Goal: Navigation & Orientation: Find specific page/section

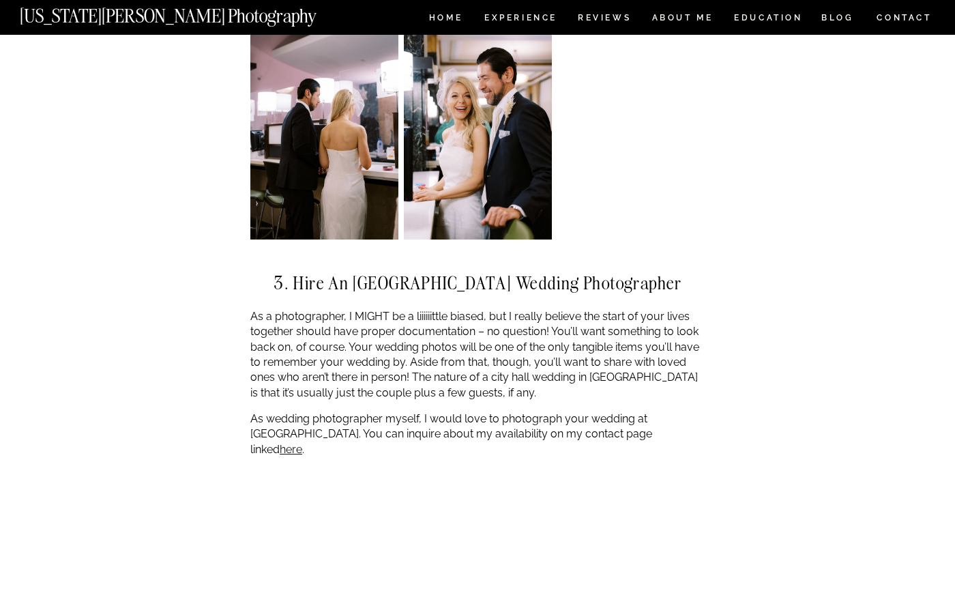
scroll to position [2728, 0]
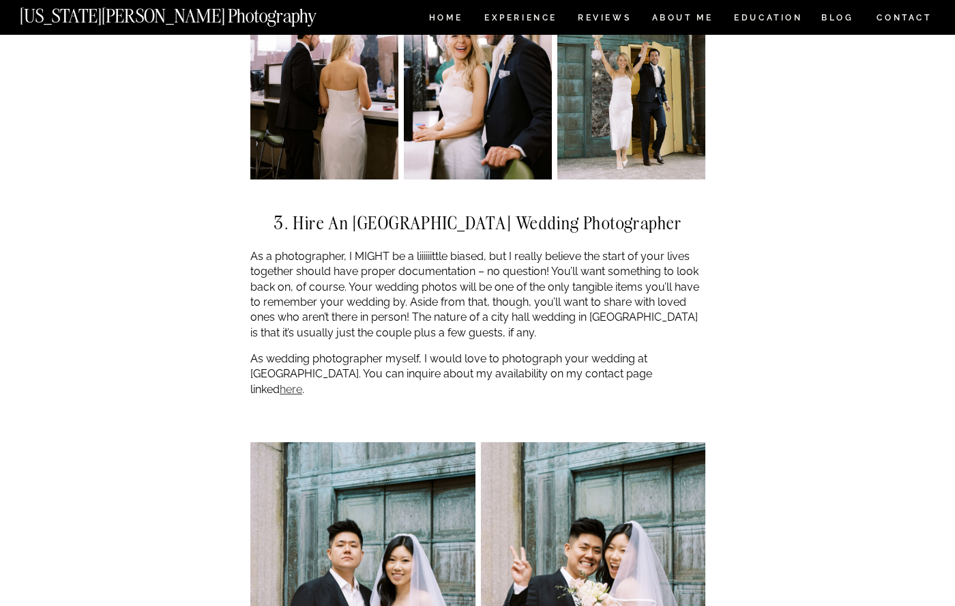
click at [302, 383] on link "here" at bounding box center [291, 389] width 23 height 13
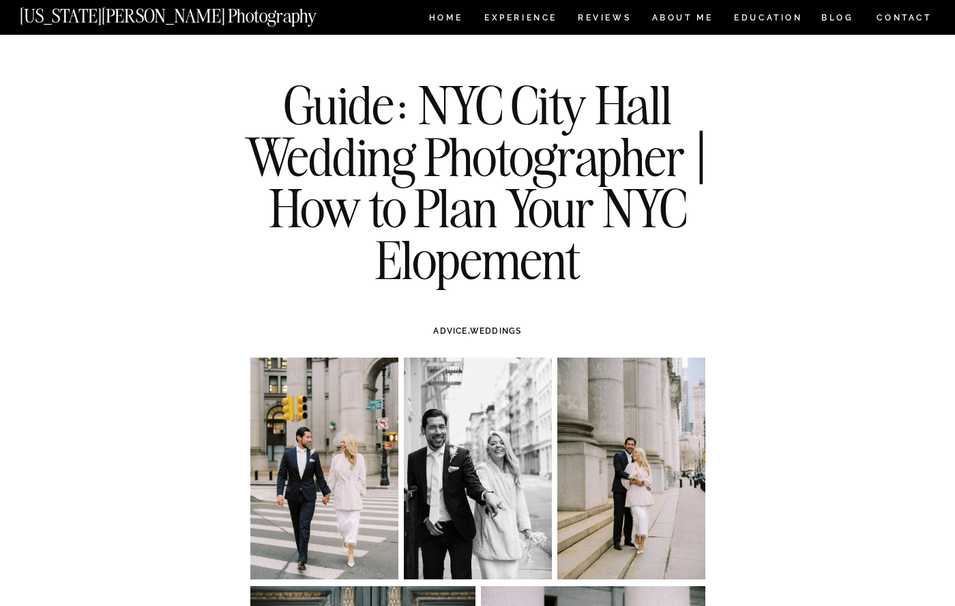
scroll to position [0, 0]
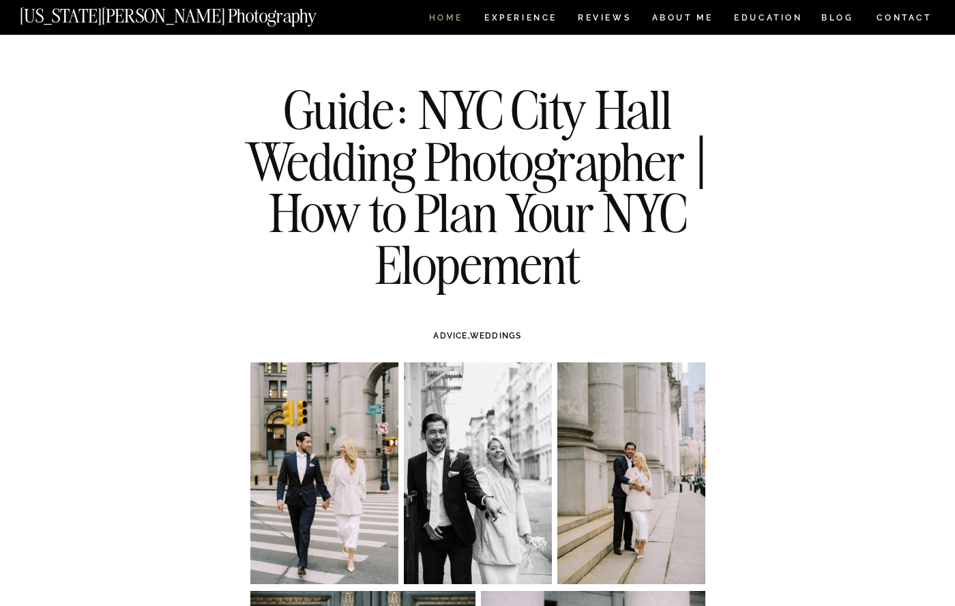
click at [458, 16] on nav "HOME" at bounding box center [445, 20] width 39 height 12
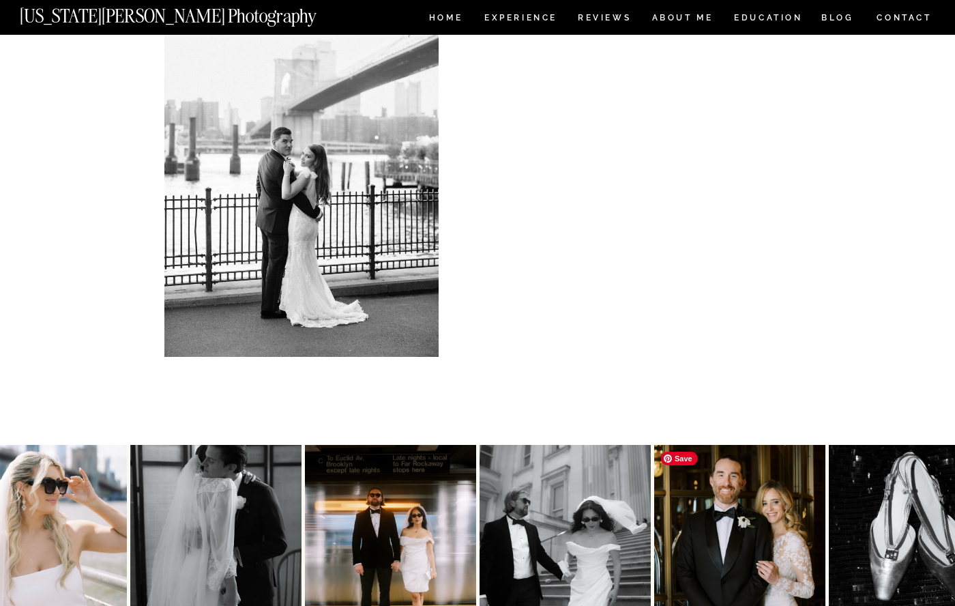
scroll to position [291, 0]
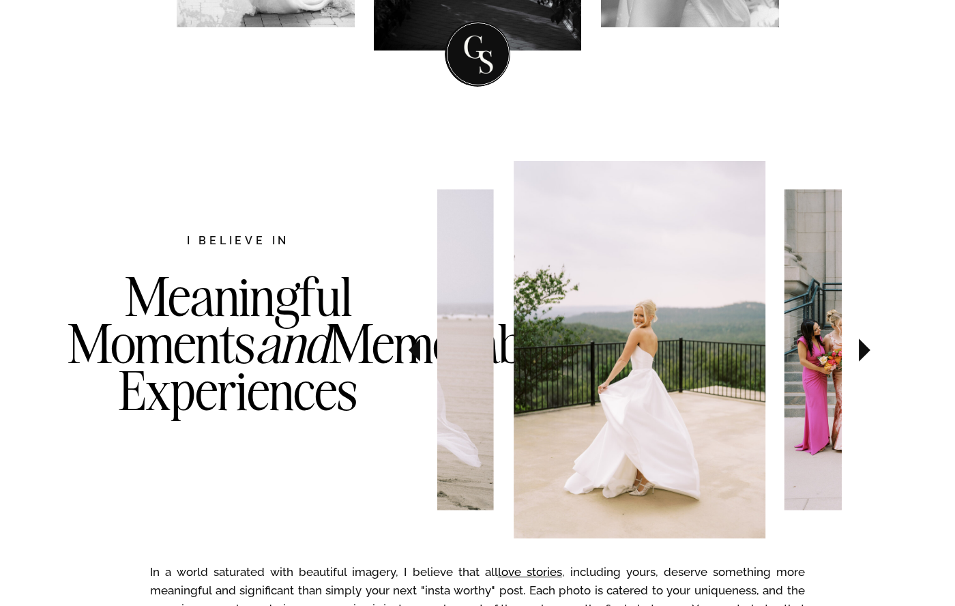
scroll to position [682, 0]
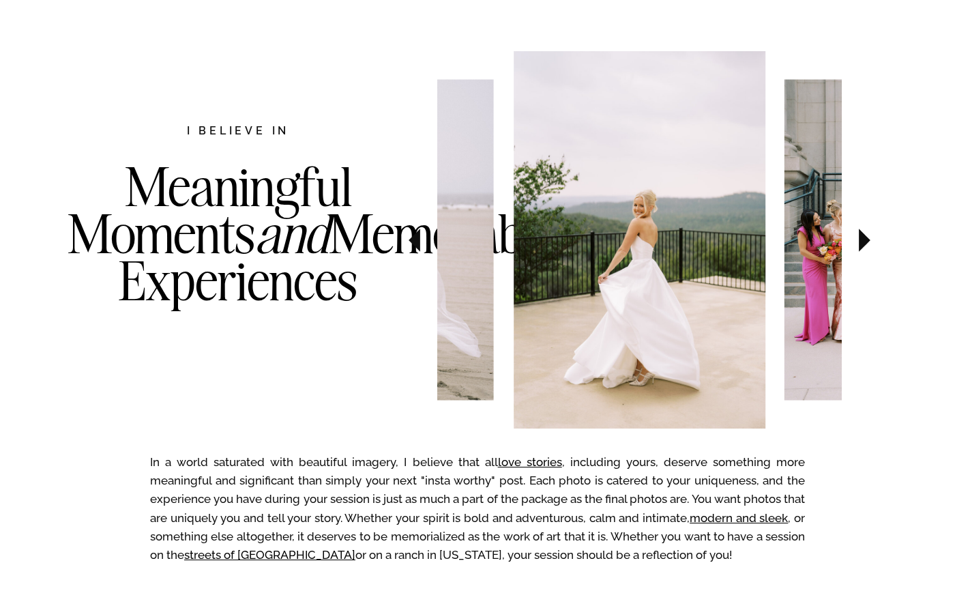
click at [865, 236] on icon at bounding box center [865, 239] width 12 height 23
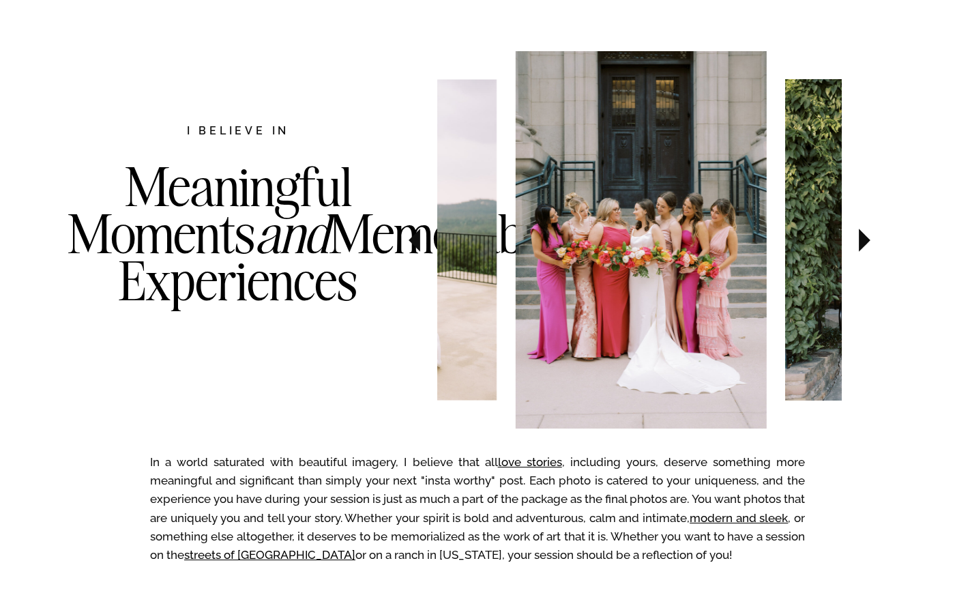
click at [865, 236] on icon at bounding box center [865, 239] width 12 height 23
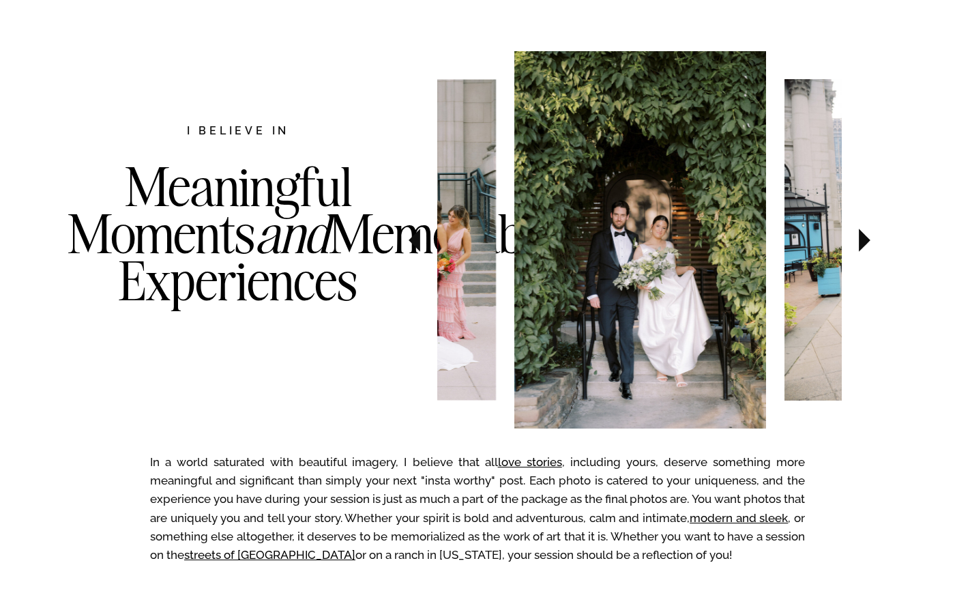
click at [865, 238] on icon at bounding box center [865, 239] width 12 height 23
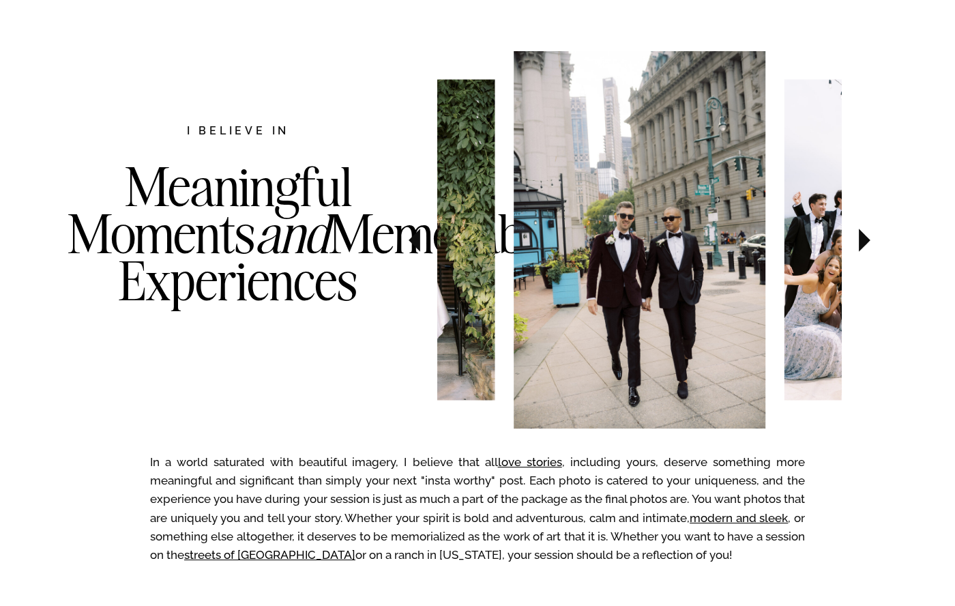
click at [865, 239] on icon at bounding box center [865, 239] width 12 height 23
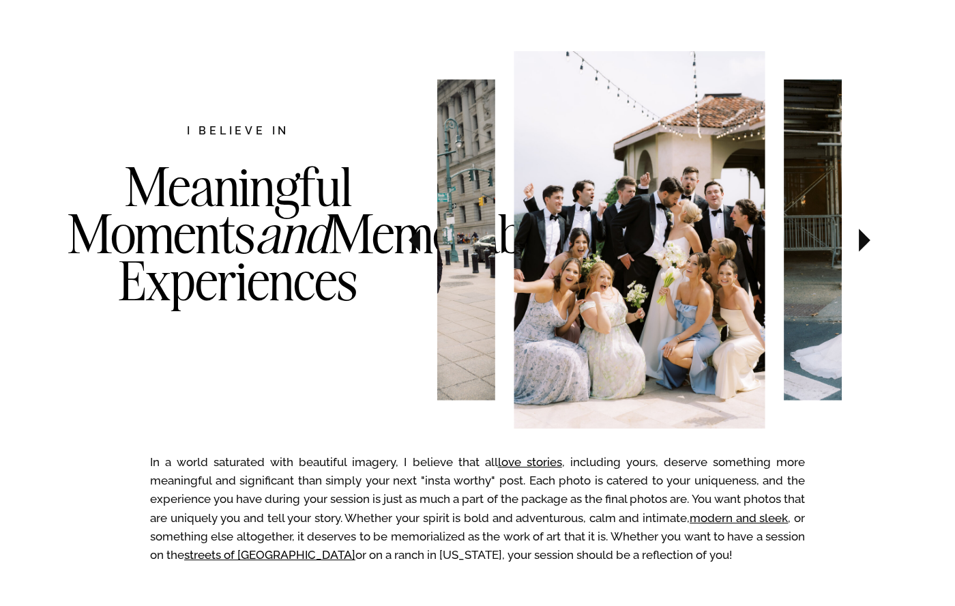
click at [860, 230] on icon at bounding box center [865, 240] width 46 height 48
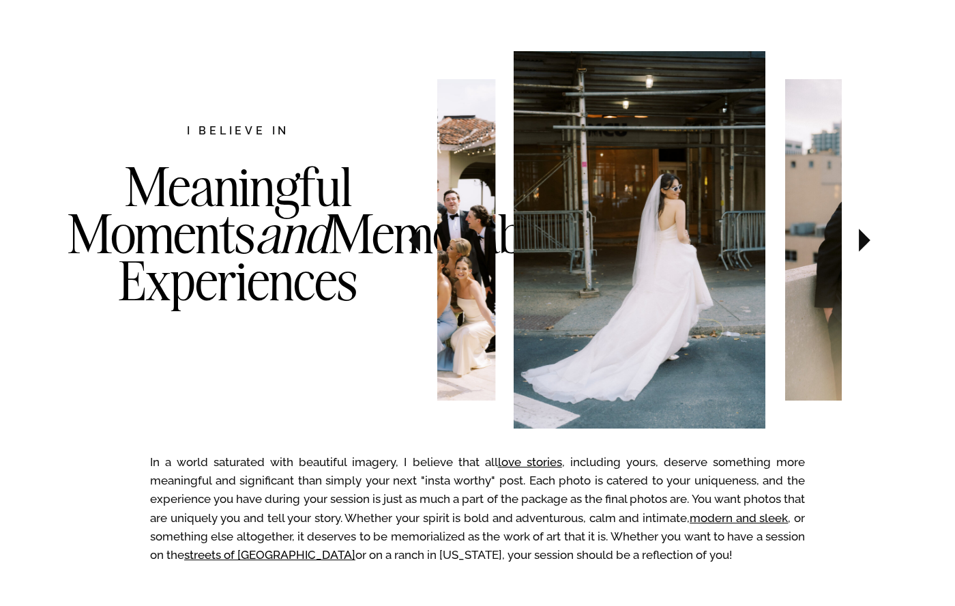
click at [860, 230] on icon at bounding box center [865, 240] width 46 height 48
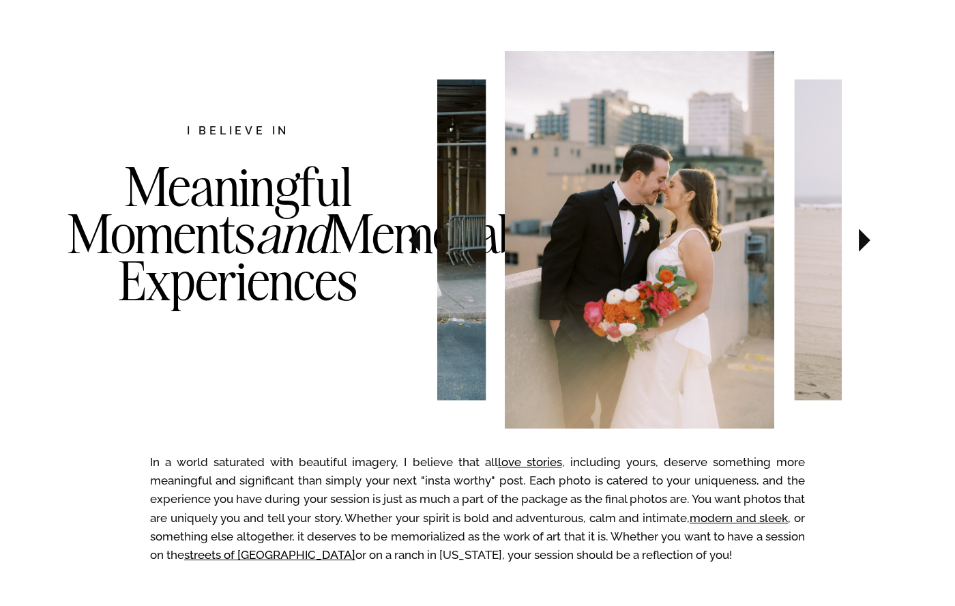
click at [860, 230] on icon at bounding box center [865, 240] width 46 height 48
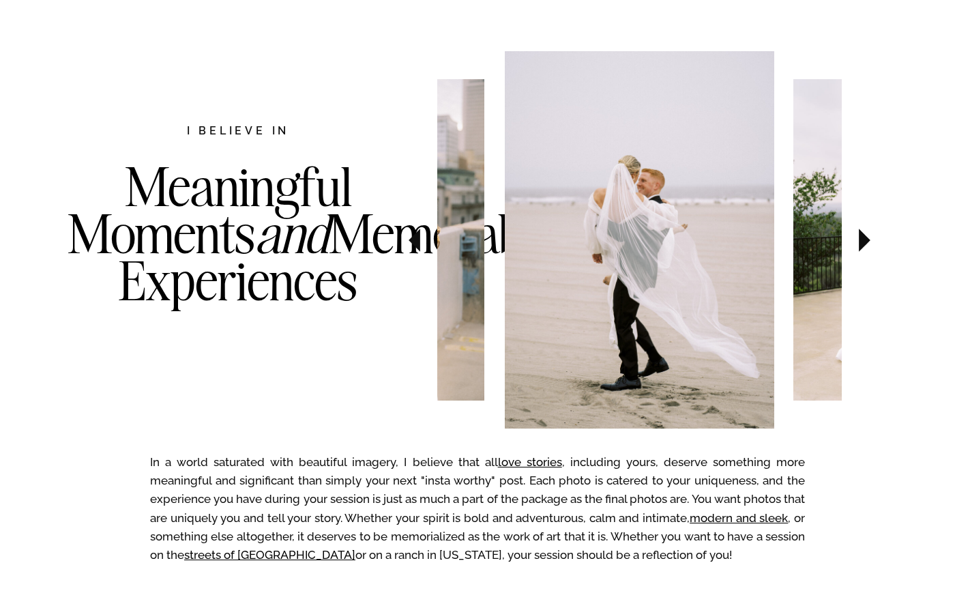
click at [860, 230] on icon at bounding box center [865, 240] width 46 height 48
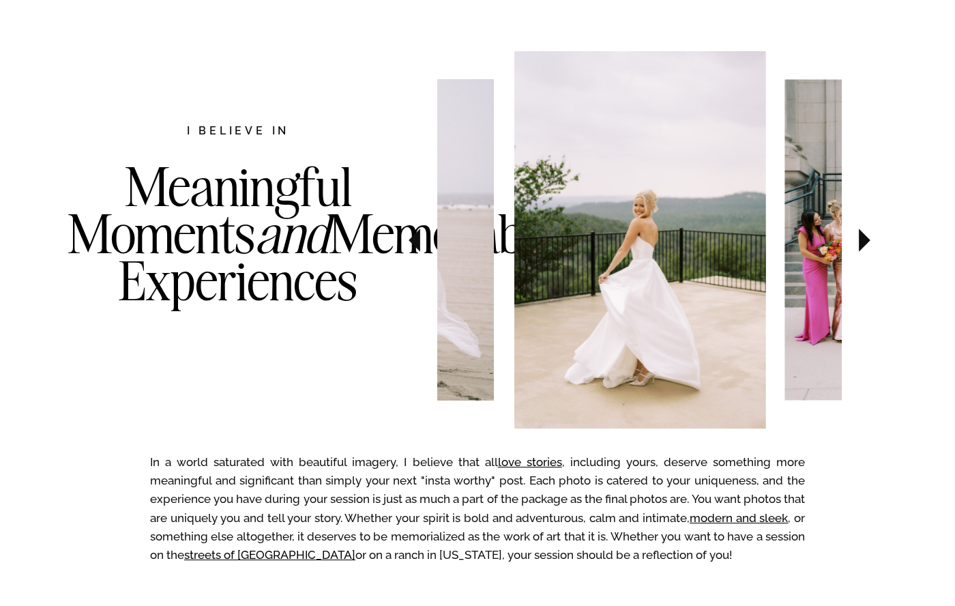
click at [860, 230] on icon at bounding box center [865, 240] width 46 height 48
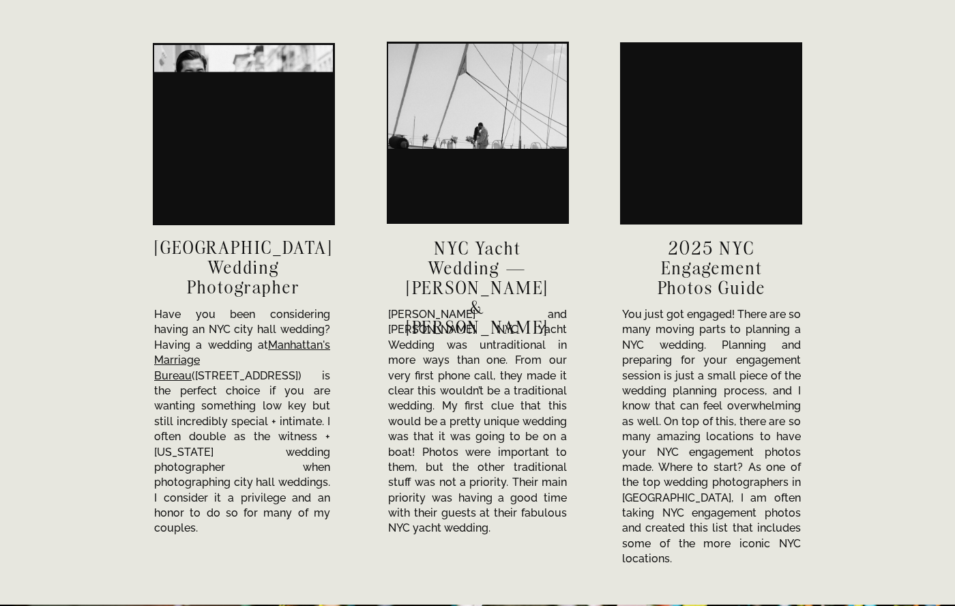
scroll to position [4774, 0]
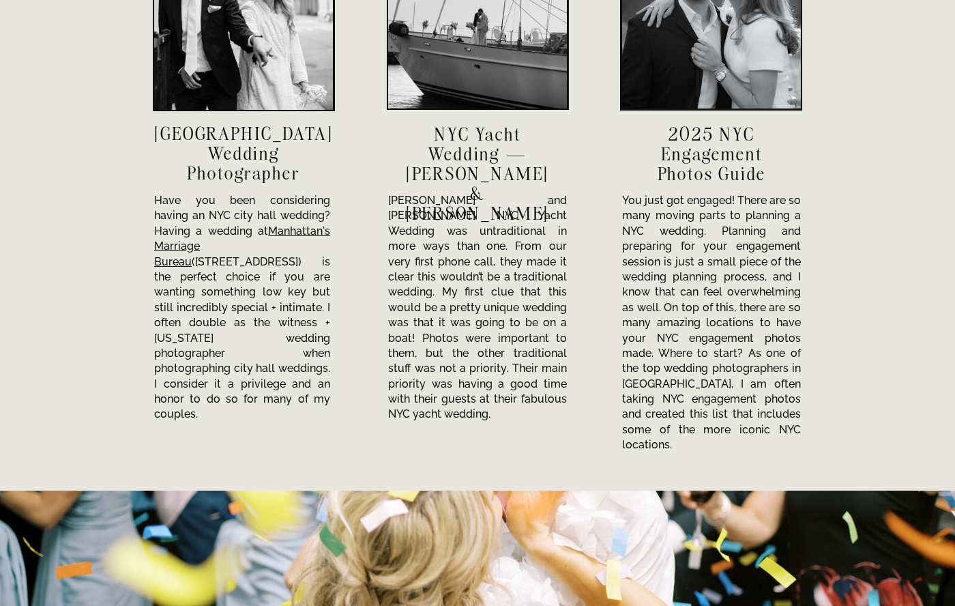
click at [259, 143] on h3 "NYC City Hall Wedding Photographer" at bounding box center [243, 152] width 179 height 59
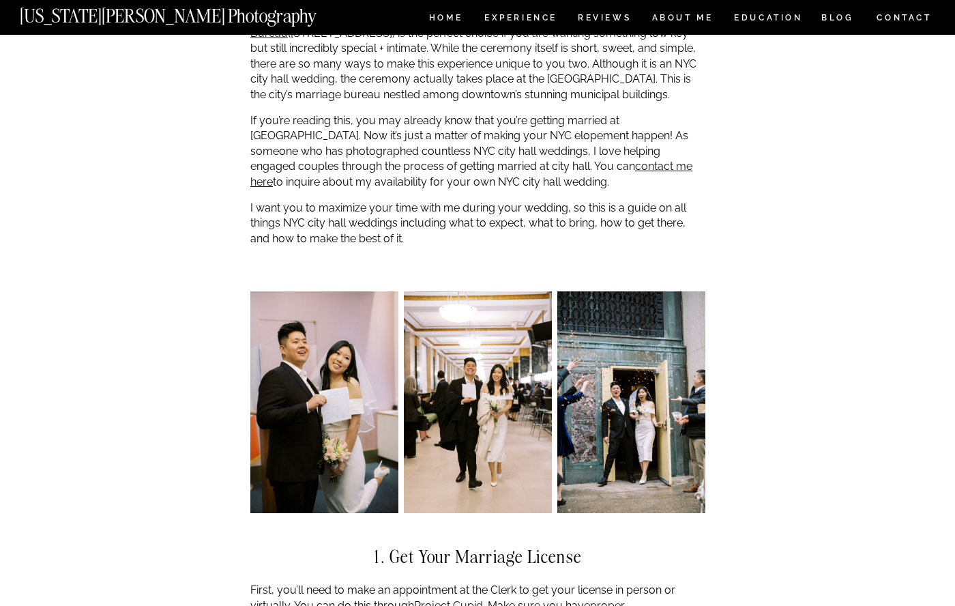
scroll to position [1228, 0]
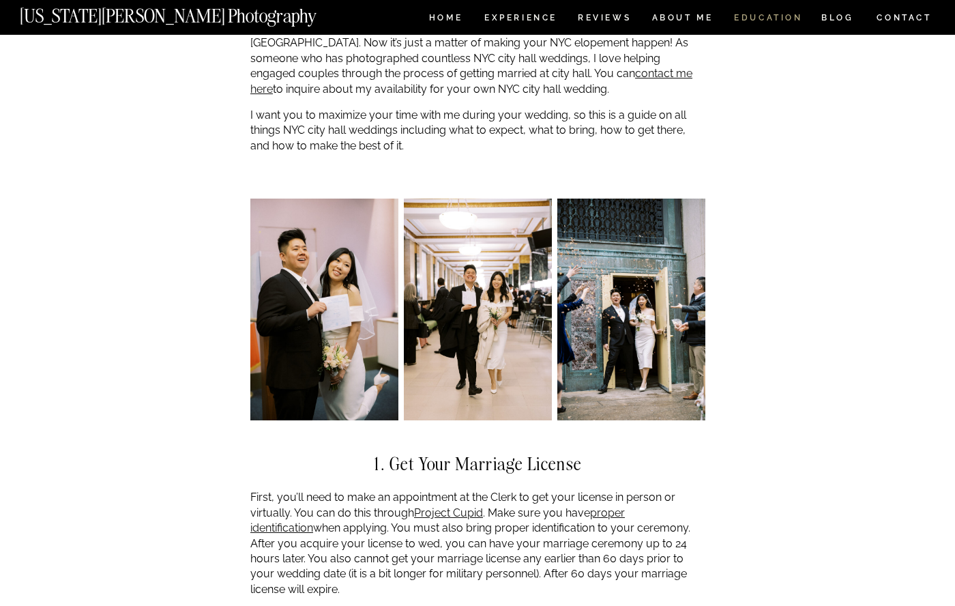
click at [753, 17] on nav "EDUCATION" at bounding box center [768, 20] width 72 height 12
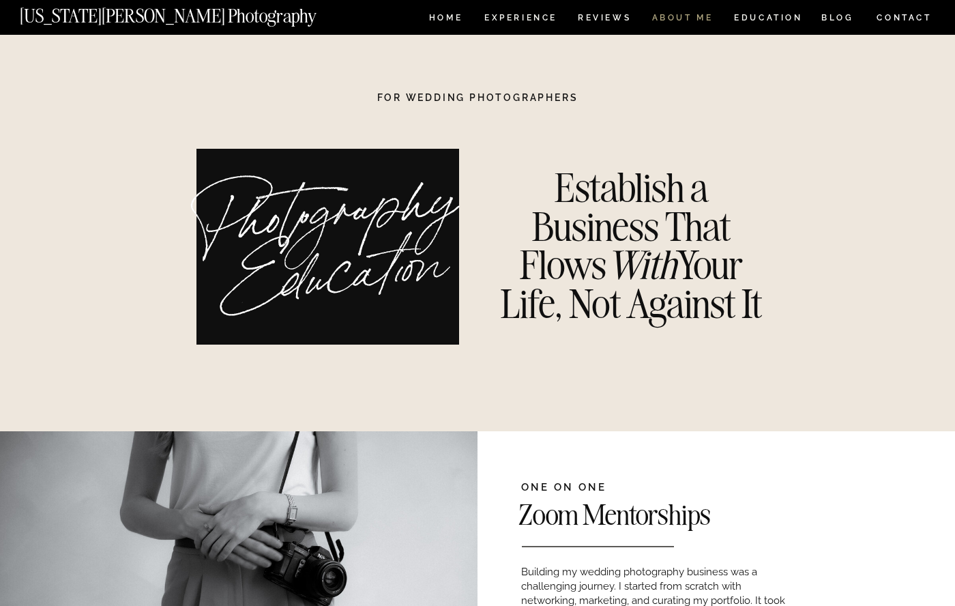
click at [700, 20] on nav "ABOUT ME" at bounding box center [682, 20] width 62 height 12
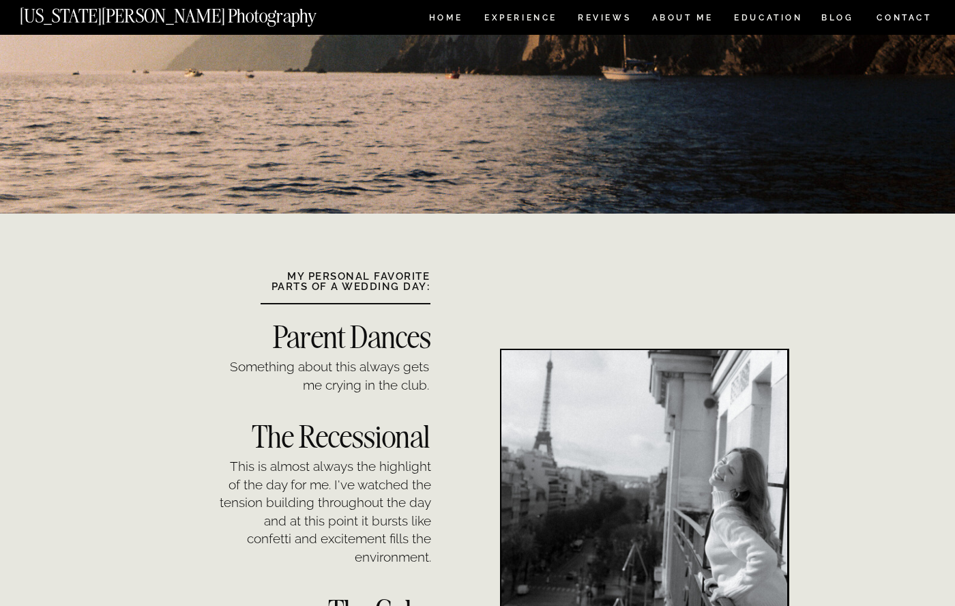
scroll to position [394, 0]
